Goal: Check status: Check status

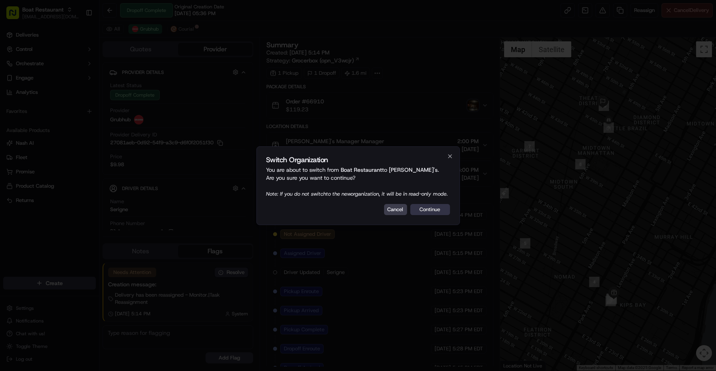
click at [431, 215] on button "Continue" at bounding box center [430, 209] width 40 height 11
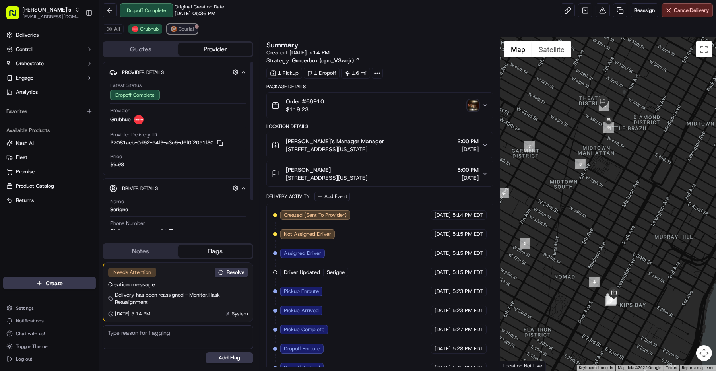
click at [185, 29] on span "Courial" at bounding box center [185, 29] width 15 height 6
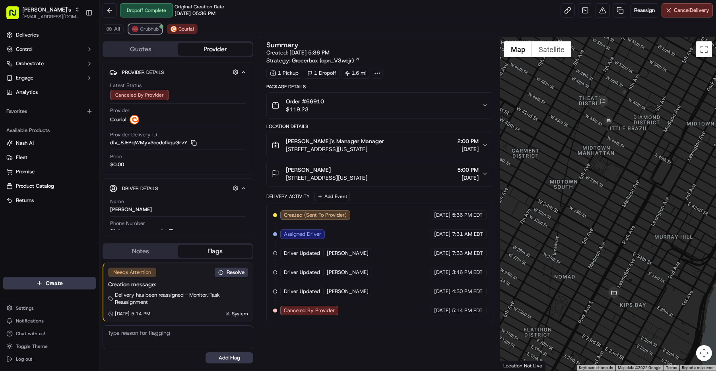
click at [153, 29] on span "Grubhub" at bounding box center [149, 29] width 19 height 6
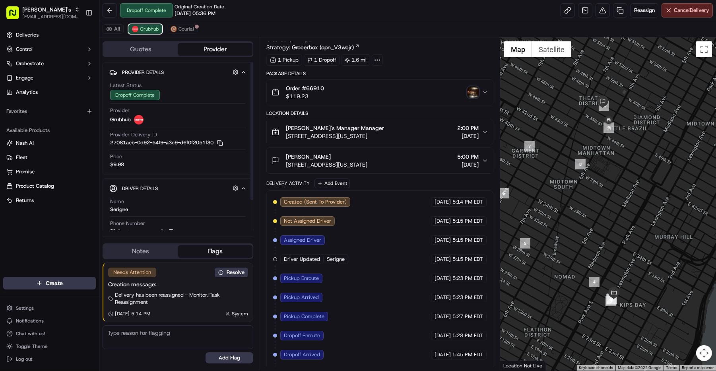
scroll to position [33, 0]
